Goal: Information Seeking & Learning: Learn about a topic

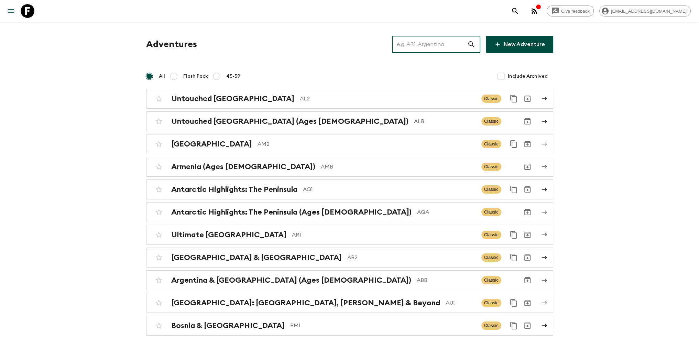
click at [425, 47] on input "text" at bounding box center [429, 44] width 75 height 19
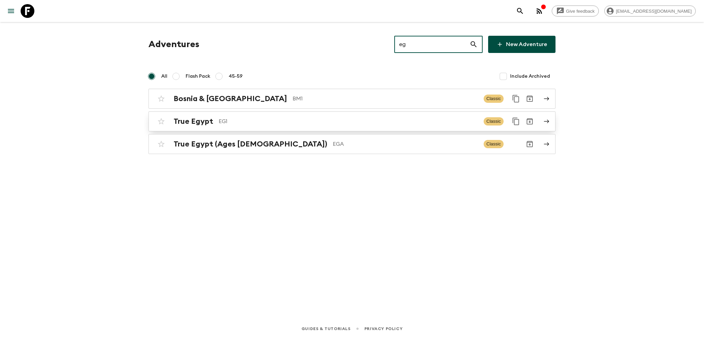
type input "eg"
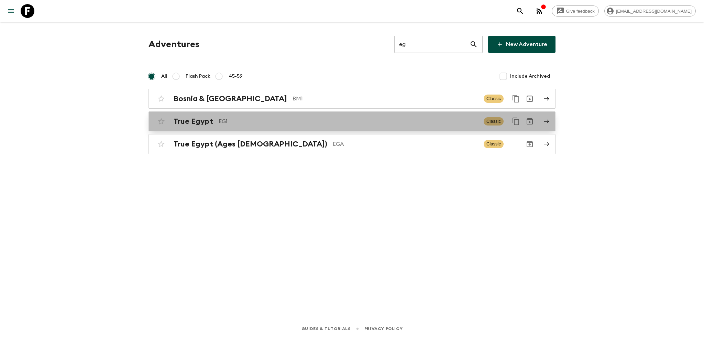
click at [196, 123] on h2 "True Egypt" at bounding box center [194, 121] width 40 height 9
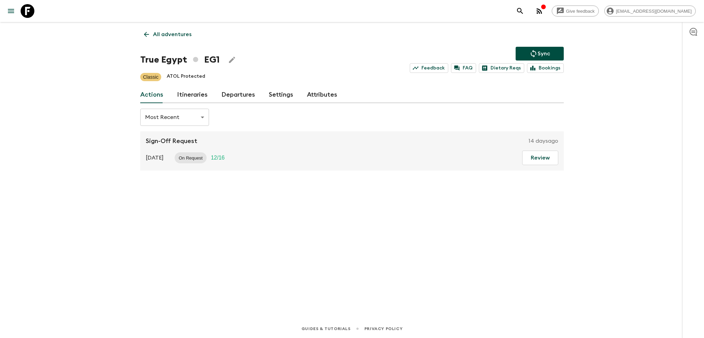
click at [191, 104] on div "All adventures True Egypt EG1 Sync Feedback FAQ Dietary Reqs Bookings Classic A…" at bounding box center [352, 161] width 440 height 278
click at [191, 94] on link "Itineraries" at bounding box center [192, 95] width 31 height 16
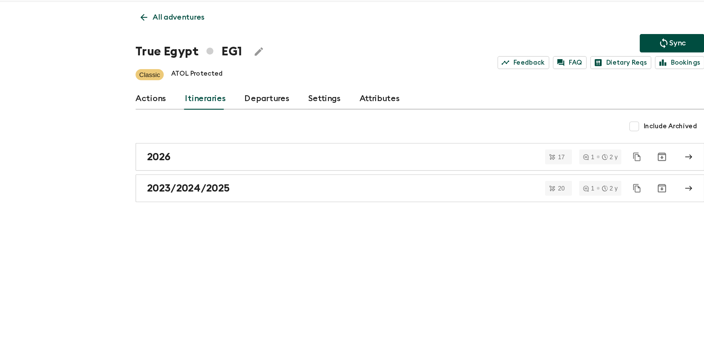
click at [195, 125] on div "All adventures True Egypt EG1 Sync Feedback FAQ Dietary Reqs Bookings Classic A…" at bounding box center [352, 161] width 440 height 278
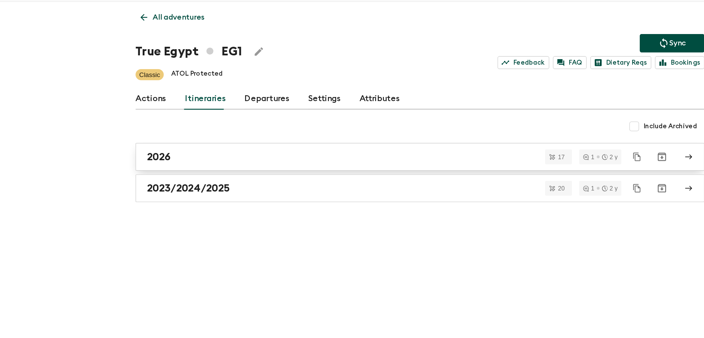
click at [195, 133] on link "2026" at bounding box center [351, 138] width 423 height 21
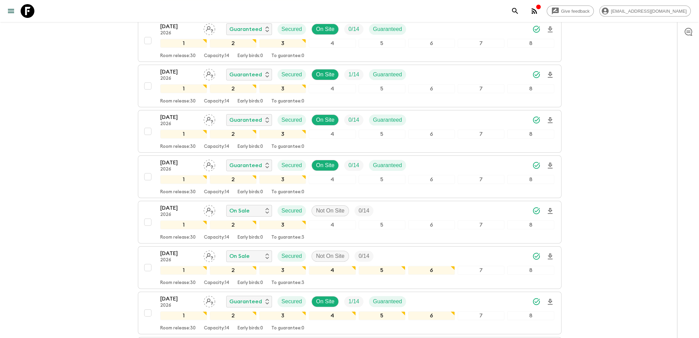
scroll to position [236, 0]
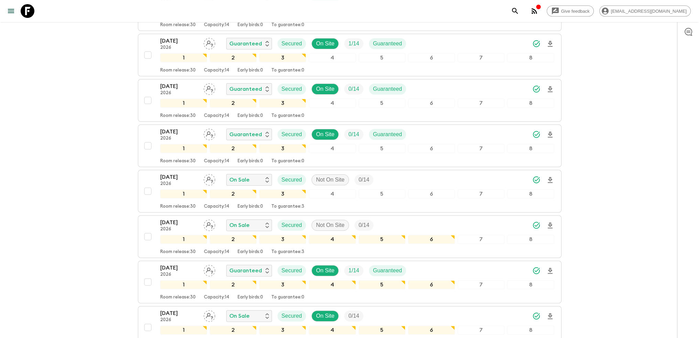
click at [97, 177] on div "Give feedback [EMAIL_ADDRESS][DOMAIN_NAME] All itineraries True [GEOGRAPHIC_DAT…" at bounding box center [349, 246] width 699 height 965
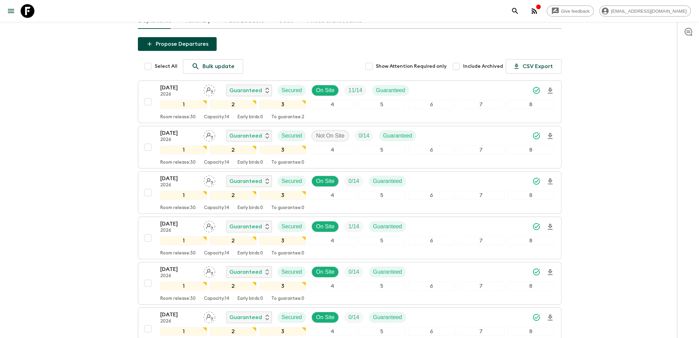
scroll to position [0, 0]
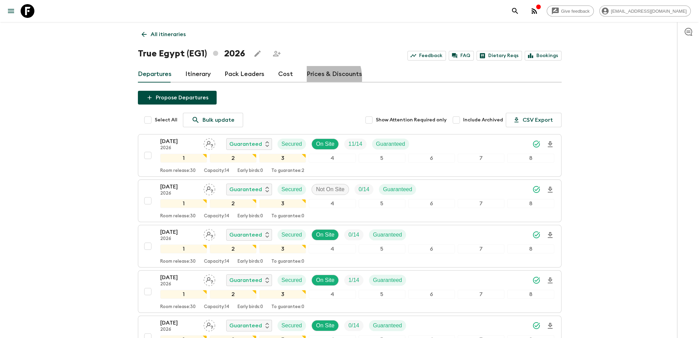
click at [313, 78] on link "Prices & Discounts" at bounding box center [334, 74] width 55 height 16
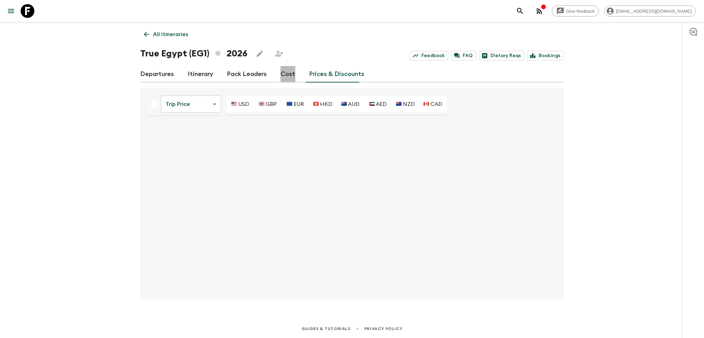
click at [284, 76] on link "Cost" at bounding box center [287, 74] width 15 height 16
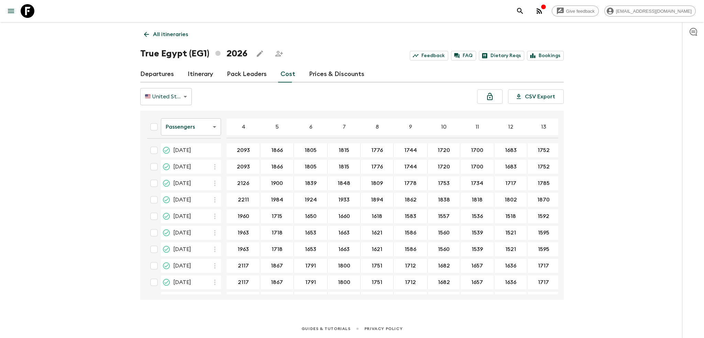
click at [249, 73] on link "Pack Leaders" at bounding box center [247, 74] width 40 height 16
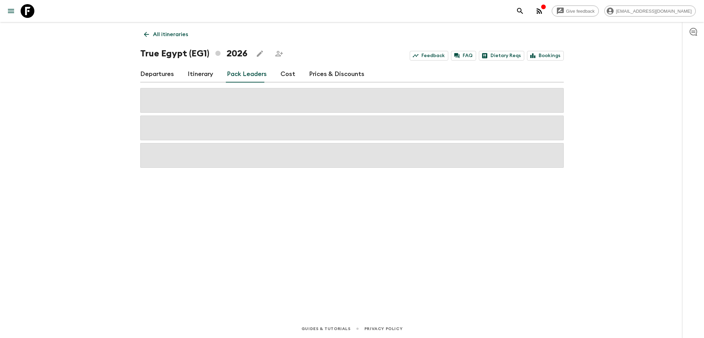
click at [210, 74] on link "Itinerary" at bounding box center [200, 74] width 25 height 16
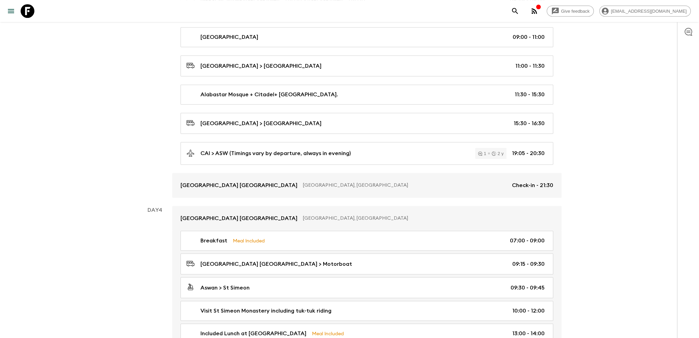
scroll to position [576, 0]
